Goal: Task Accomplishment & Management: Use online tool/utility

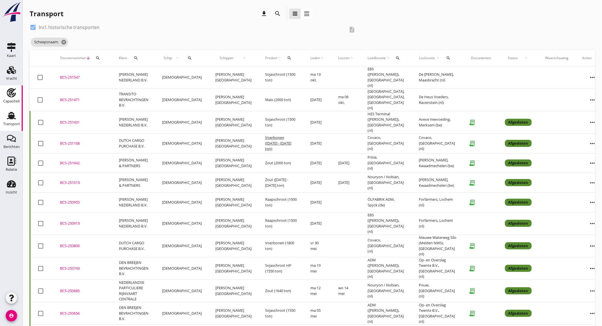
click at [12, 90] on use at bounding box center [11, 92] width 9 height 9
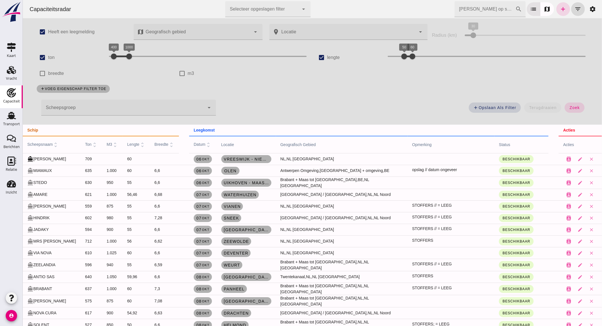
checkbox input "false"
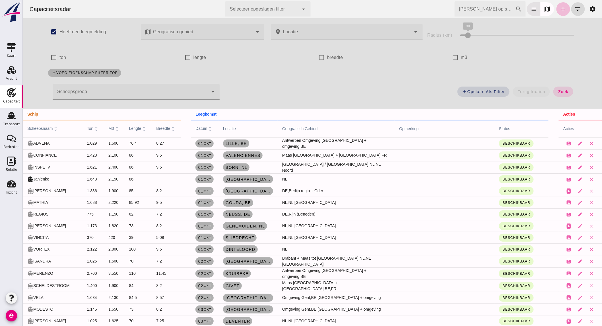
click at [489, 8] on input "[PERSON_NAME] op scheepsnaam" at bounding box center [484, 9] width 61 height 16
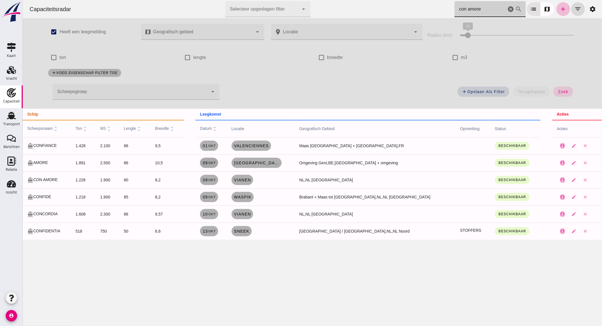
type input "con amore"
click at [216, 163] on span "[DATE]" at bounding box center [208, 162] width 13 height 5
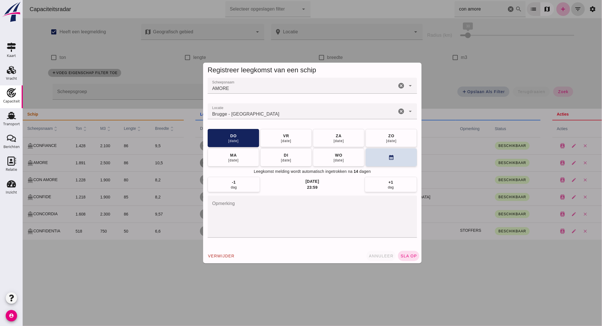
click at [381, 254] on span "annuleer" at bounding box center [380, 255] width 25 height 5
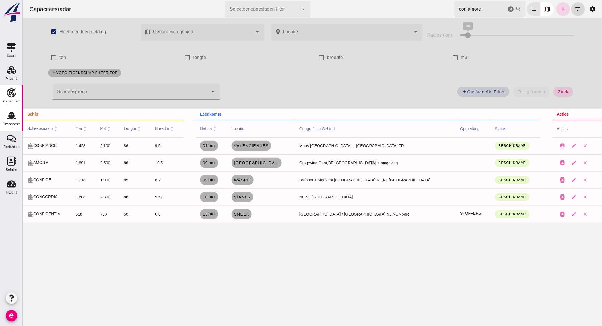
click at [7, 117] on icon "Transport" at bounding box center [11, 115] width 9 height 9
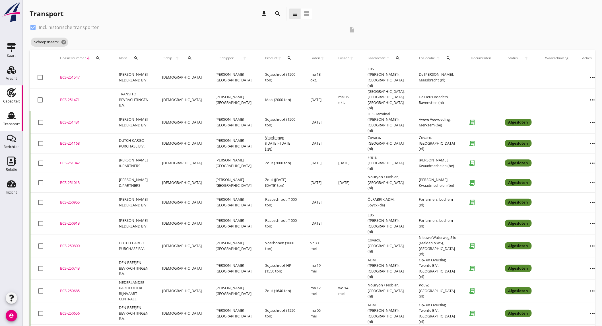
click at [12, 98] on div "Capaciteit" at bounding box center [11, 101] width 17 height 8
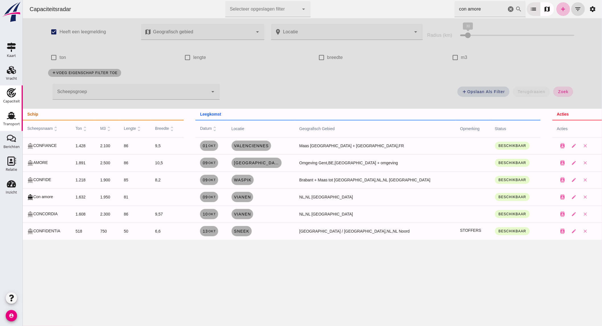
click at [8, 116] on icon "Transport" at bounding box center [11, 115] width 9 height 9
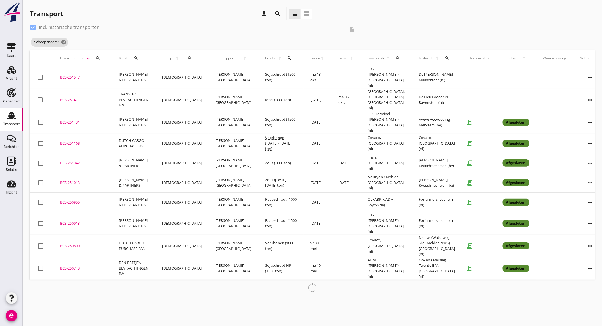
click at [282, 13] on div "search" at bounding box center [277, 13] width 10 height 7
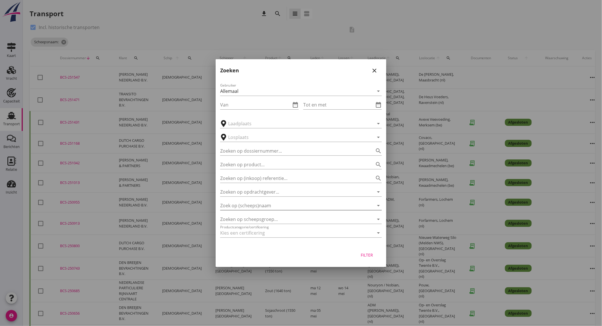
click at [275, 204] on input "Zoek op (scheeps)naam" at bounding box center [293, 205] width 146 height 9
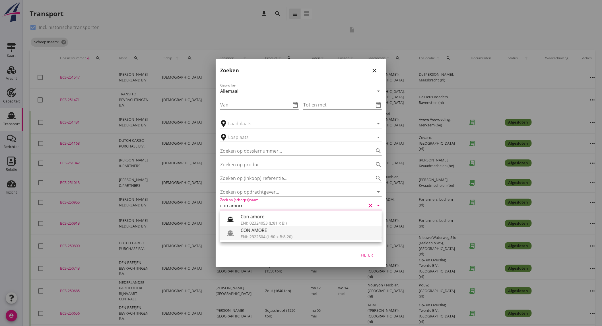
click at [278, 232] on div "CON AMORE" at bounding box center [309, 230] width 137 height 7
type input "CON AMORE"
click at [378, 73] on button "close" at bounding box center [374, 70] width 10 height 10
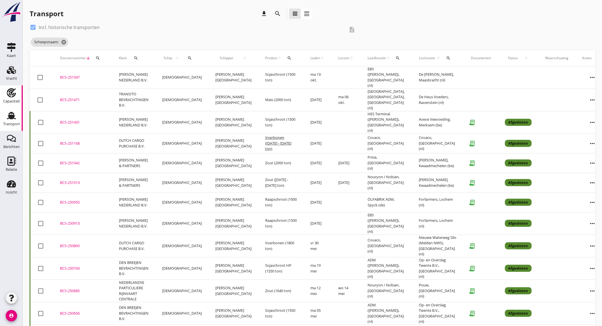
click at [12, 90] on use at bounding box center [11, 92] width 9 height 9
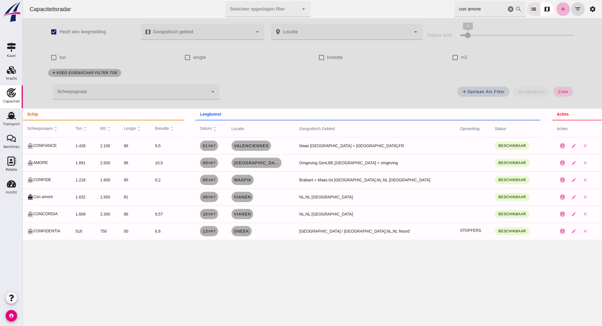
click at [559, 8] on icon "add" at bounding box center [562, 9] width 7 height 7
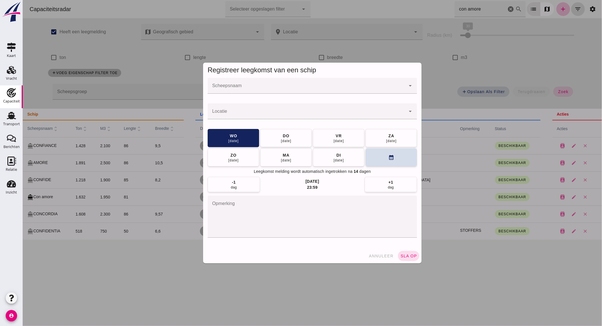
click at [280, 87] on input "Scheepsnaam" at bounding box center [306, 88] width 198 height 7
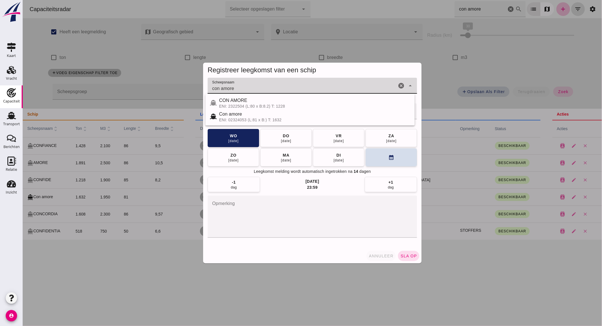
type input "con amore"
click at [383, 255] on span "annuleer" at bounding box center [380, 255] width 25 height 5
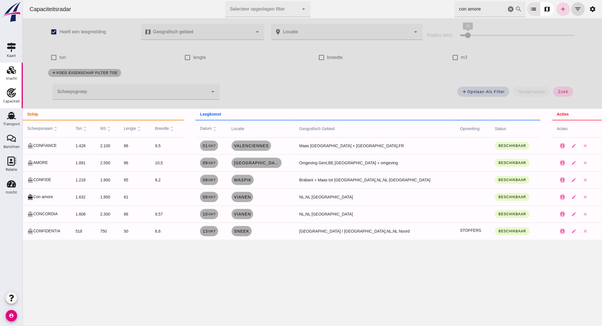
click at [13, 75] on div "Vracht" at bounding box center [11, 79] width 11 height 8
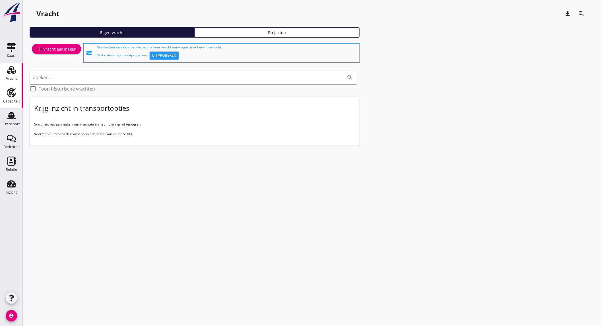
click at [14, 104] on div "Capaciteit" at bounding box center [11, 101] width 17 height 8
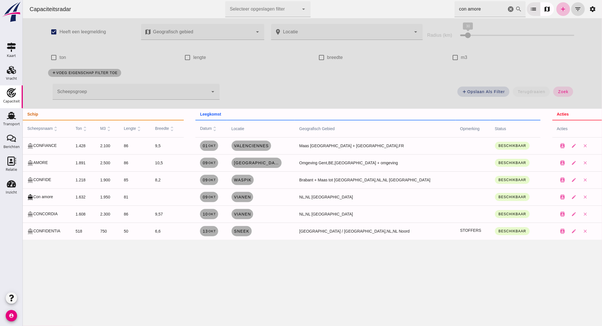
click at [507, 9] on icon "cancel" at bounding box center [510, 9] width 7 height 7
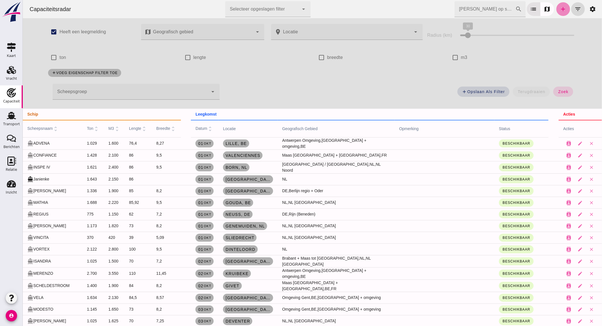
click at [556, 9] on link "add" at bounding box center [563, 9] width 14 height 14
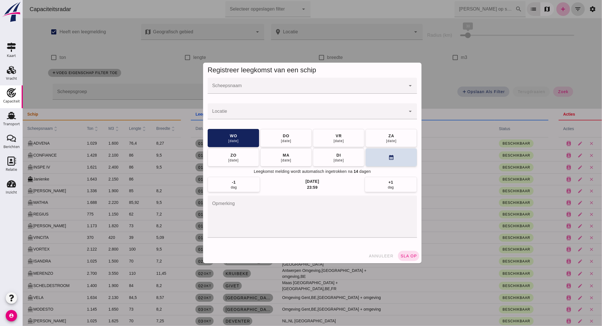
click at [269, 89] on input "Scheepsnaam" at bounding box center [306, 88] width 198 height 7
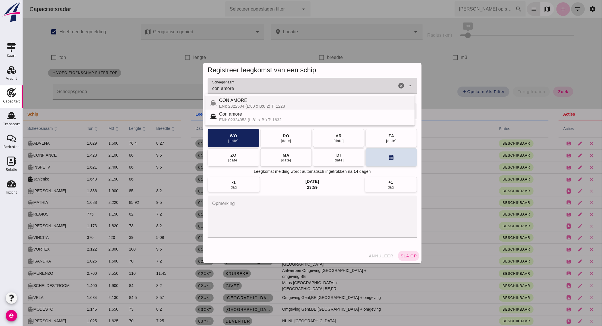
click at [277, 102] on div "CON AMORE" at bounding box center [314, 100] width 191 height 7
type input "CON AMORE"
click at [243, 201] on textarea "opmerking" at bounding box center [311, 216] width 209 height 42
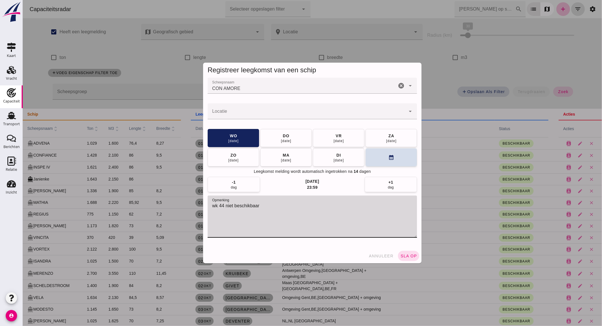
type textarea "wk 44 niet beschikbaar"
click at [321, 114] on input "Locatie" at bounding box center [306, 114] width 198 height 7
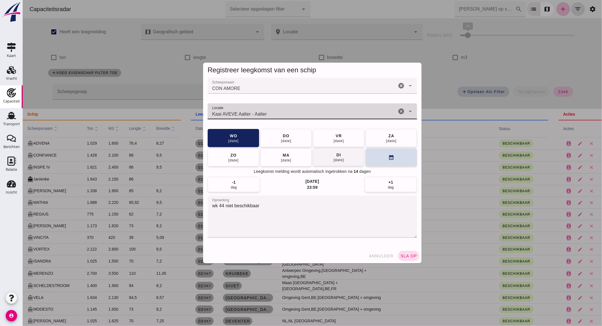
type input "Kaai AVEVE Aalter - Aalter"
click at [330, 160] on button "[DATE]" at bounding box center [338, 157] width 51 height 18
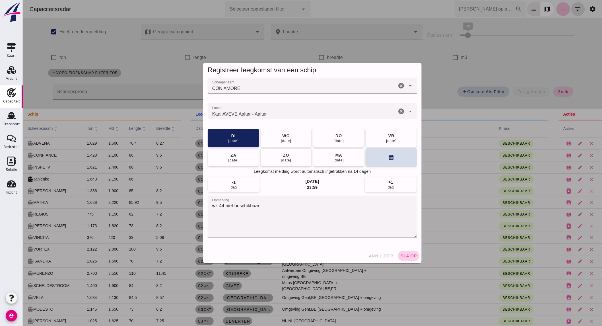
click at [402, 252] on button "sla op" at bounding box center [408, 256] width 21 height 10
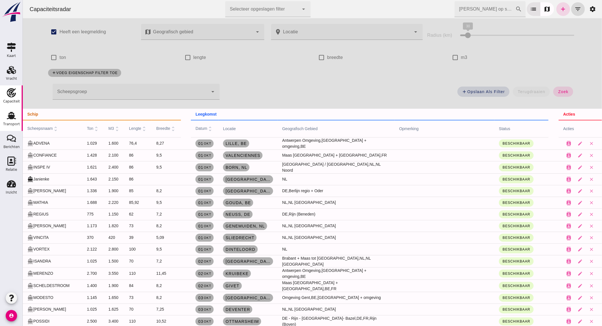
drag, startPoint x: 12, startPoint y: 127, endPoint x: 10, endPoint y: 121, distance: 6.3
click at [12, 127] on div "Transport" at bounding box center [11, 124] width 17 height 8
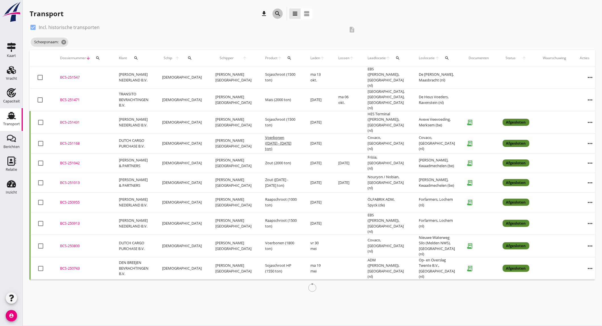
click at [277, 15] on icon "search" at bounding box center [277, 13] width 7 height 7
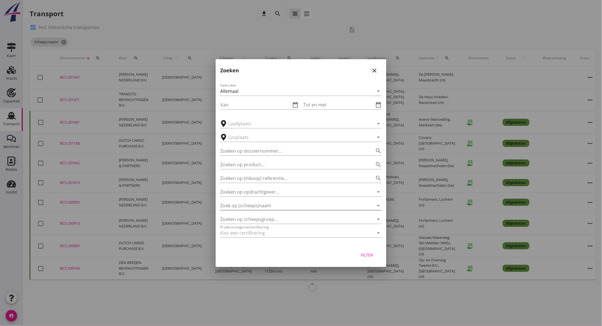
click at [254, 209] on input "Zoek op (scheeps)naam" at bounding box center [293, 205] width 146 height 9
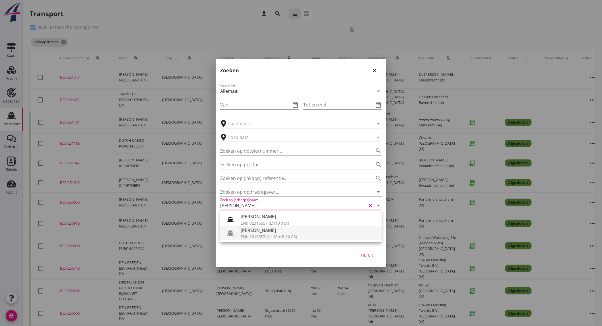
click at [281, 232] on div "[PERSON_NAME]" at bounding box center [309, 230] width 137 height 7
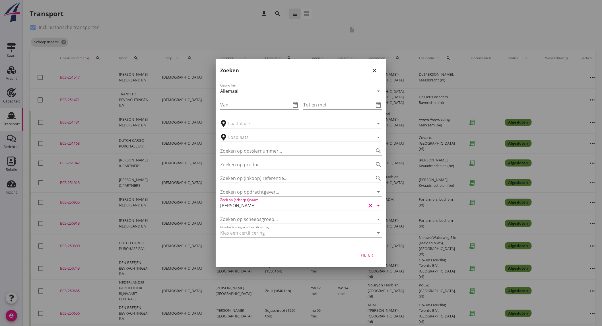
click at [360, 252] on div "Filter" at bounding box center [367, 255] width 16 height 6
type input "[PERSON_NAME]"
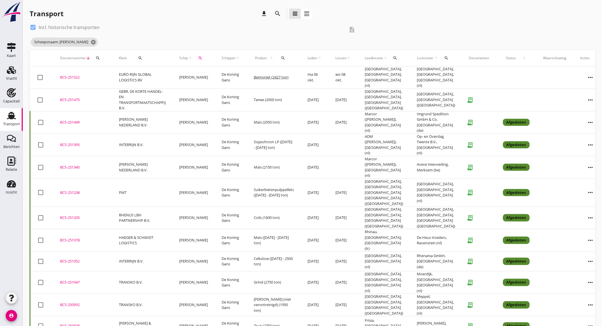
click at [163, 95] on td "GEBR. DE KORTE HANDEL- EN TRANSPORTMAATSCHAPPIJ B.V." at bounding box center [142, 99] width 60 height 22
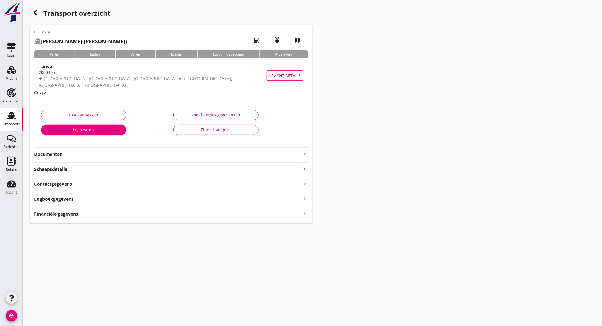
click at [103, 158] on div "BCS-251475 [PERSON_NAME] (De Koning Gans) local_gas_station emergency_share map…" at bounding box center [171, 124] width 283 height 198
click at [105, 156] on strong "Documenten" at bounding box center [167, 154] width 267 height 7
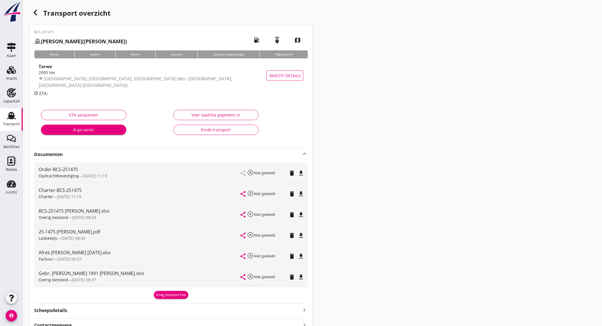
click at [300, 236] on icon "file_download" at bounding box center [301, 235] width 7 height 7
click at [304, 255] on icon "file_download" at bounding box center [301, 256] width 7 height 7
click at [302, 213] on icon "file_download" at bounding box center [301, 214] width 7 height 7
click at [303, 276] on icon "file_download" at bounding box center [301, 276] width 7 height 7
click at [301, 214] on icon "open_in_browser" at bounding box center [301, 214] width 7 height 7
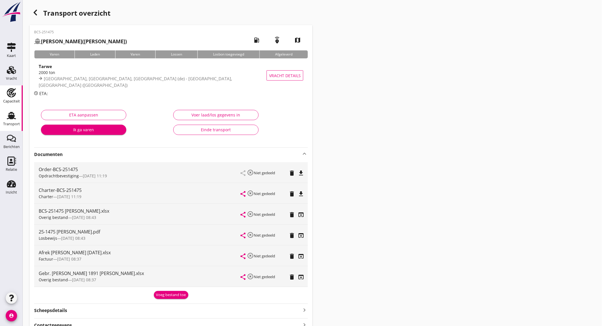
click at [7, 99] on div "Capaciteit" at bounding box center [11, 101] width 17 height 8
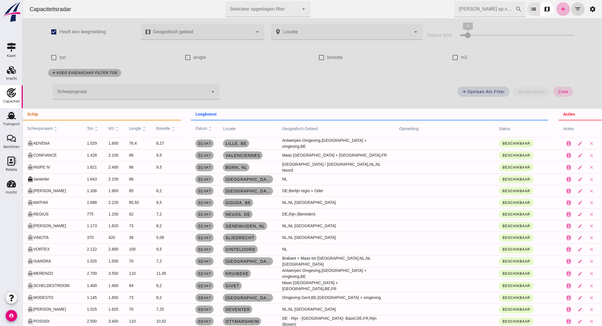
click at [561, 11] on icon "add" at bounding box center [562, 9] width 7 height 7
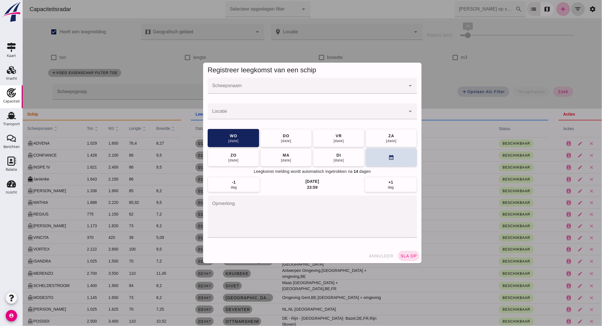
click at [254, 89] on input "Scheepsnaam" at bounding box center [306, 88] width 198 height 7
click at [387, 255] on span "annuleer" at bounding box center [380, 255] width 25 height 5
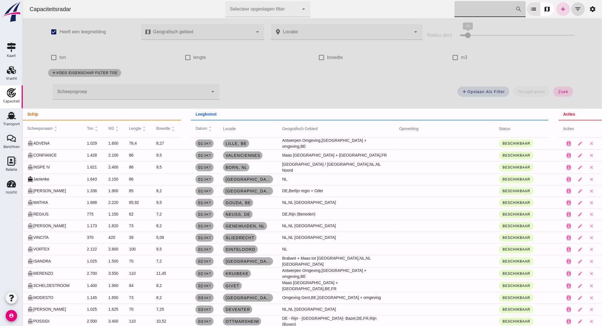
click at [486, 6] on input "[PERSON_NAME] op scheepsnaam" at bounding box center [484, 9] width 61 height 16
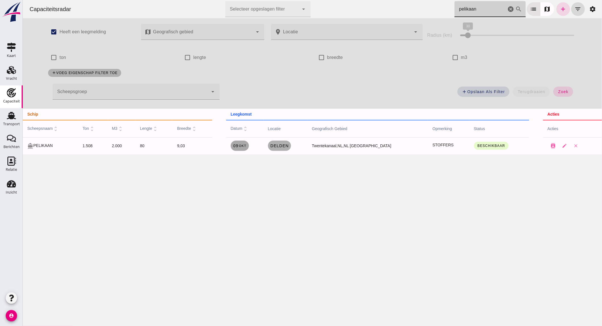
type input "pelikaan"
click at [246, 146] on small "okt" at bounding box center [242, 145] width 8 height 3
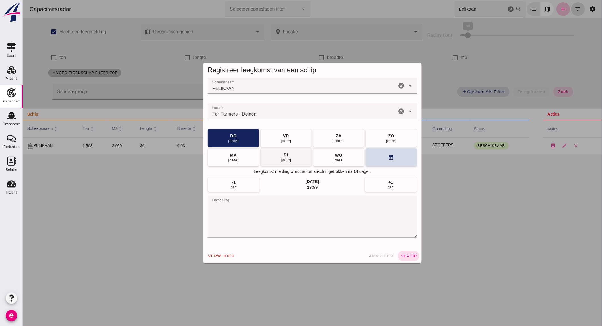
click at [294, 161] on button "[DATE]" at bounding box center [285, 157] width 51 height 18
click at [406, 257] on span "sla op" at bounding box center [408, 255] width 17 height 5
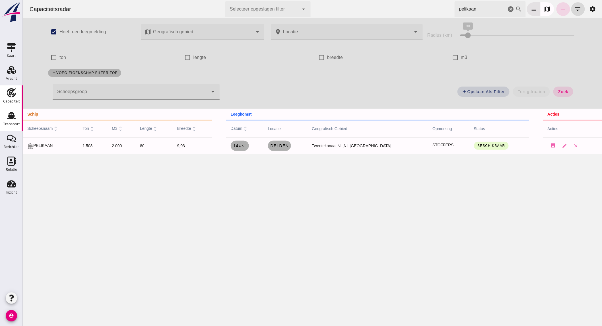
click at [12, 124] on div "Transport" at bounding box center [11, 124] width 17 height 4
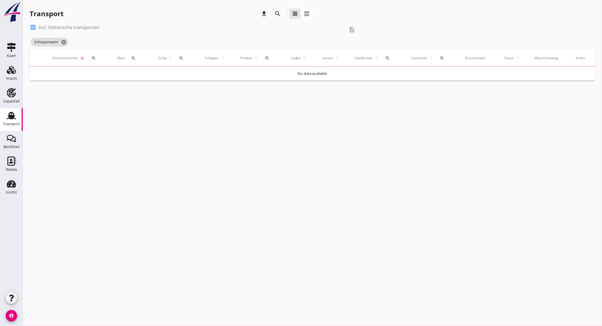
click at [277, 14] on icon "search" at bounding box center [277, 13] width 7 height 7
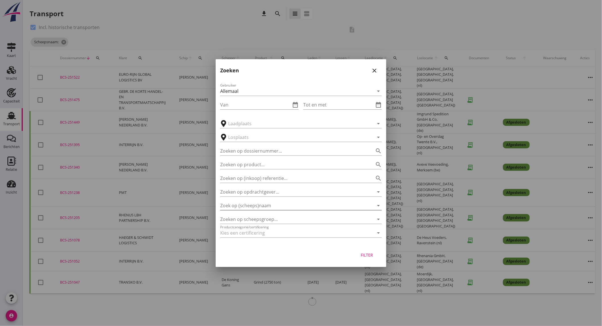
click at [292, 205] on input "Zoek op (scheeps)naam" at bounding box center [293, 205] width 146 height 9
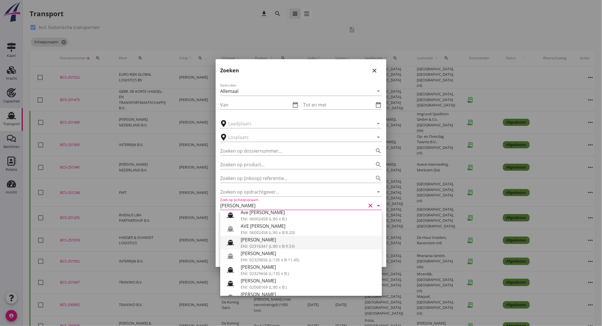
scroll to position [63, 0]
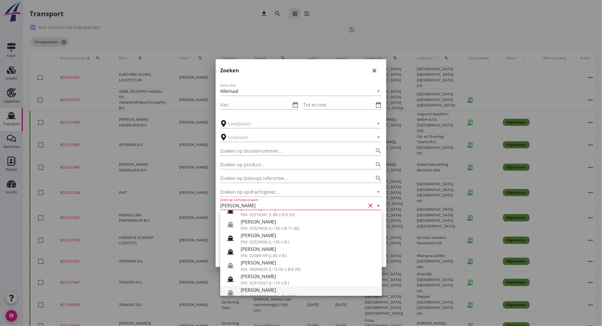
click at [277, 290] on div "[PERSON_NAME]" at bounding box center [309, 289] width 137 height 7
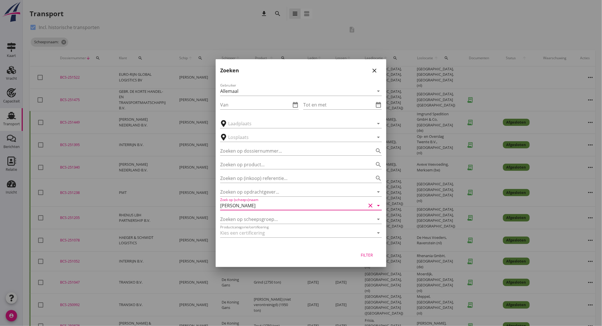
type input "[PERSON_NAME]"
click at [366, 252] on div "Filter" at bounding box center [367, 255] width 16 height 6
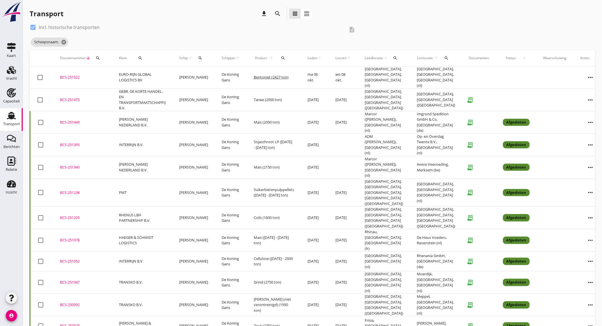
click at [379, 116] on td "Marcor ([PERSON_NAME]), [GEOGRAPHIC_DATA] (nl)" at bounding box center [384, 122] width 52 height 22
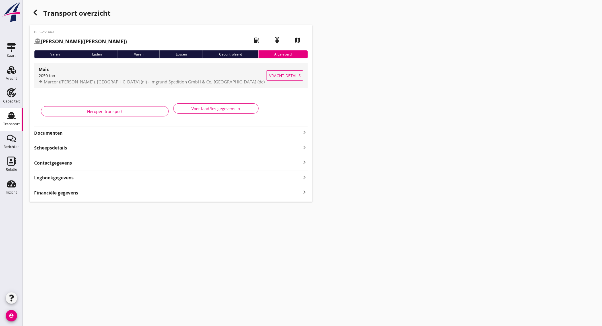
click at [146, 78] on div "2050 ton" at bounding box center [153, 76] width 228 height 6
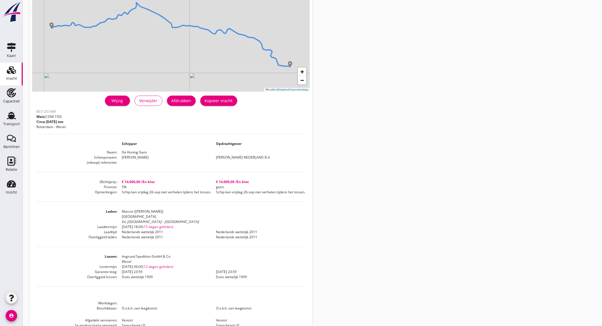
scroll to position [95, 0]
